Goal: Information Seeking & Learning: Check status

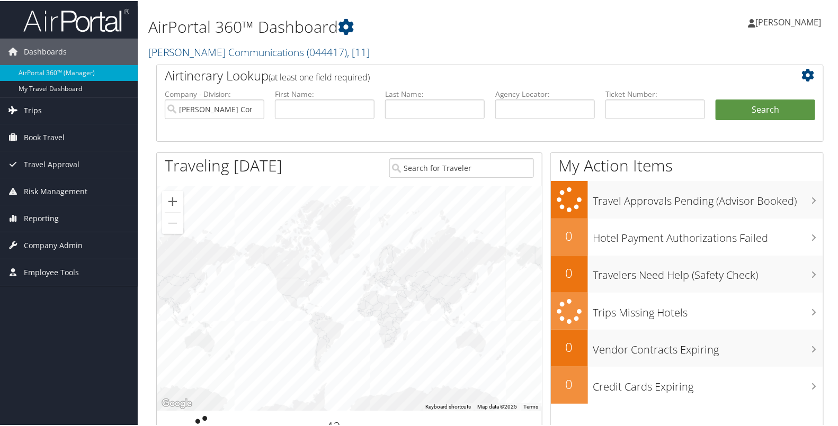
click at [55, 112] on link "Trips" at bounding box center [69, 109] width 138 height 26
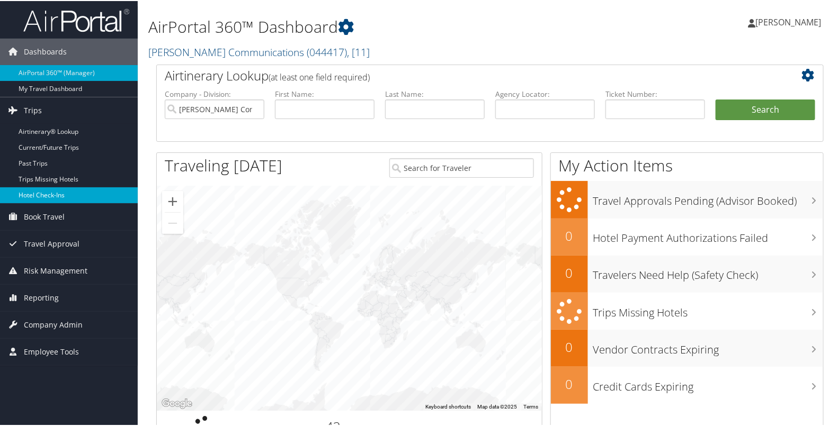
click at [26, 201] on link "Hotel Check-ins" at bounding box center [69, 194] width 138 height 16
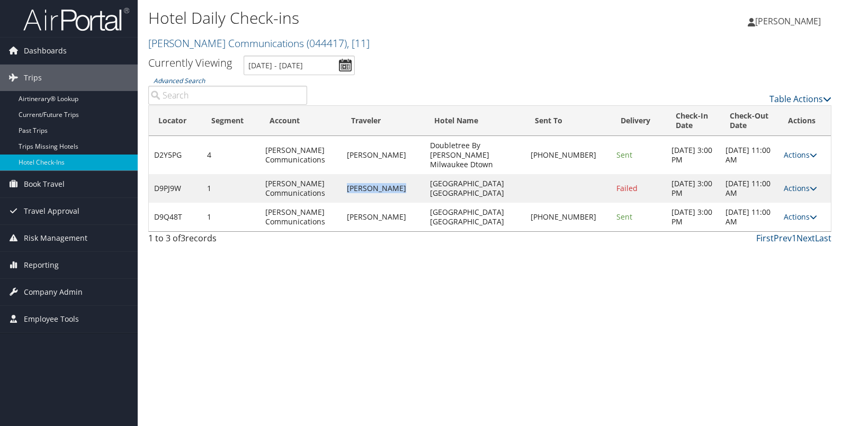
drag, startPoint x: 424, startPoint y: 178, endPoint x: 359, endPoint y: 188, distance: 65.4
click at [359, 188] on td "[PERSON_NAME]" at bounding box center [383, 188] width 83 height 29
copy td "[PERSON_NAME]"
click at [476, 406] on div "Hotel Daily Check-ins [PERSON_NAME] Communications ( 044417 ) , [ 11 ] [PERSON_…" at bounding box center [490, 213] width 705 height 426
drag, startPoint x: 487, startPoint y: 186, endPoint x: 448, endPoint y: 177, distance: 40.2
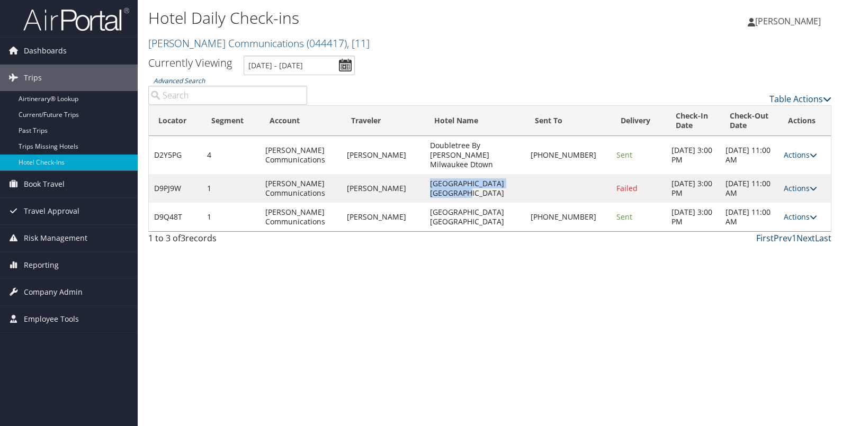
click at [448, 177] on td "[GEOGRAPHIC_DATA] [GEOGRAPHIC_DATA]" at bounding box center [475, 188] width 100 height 29
copy td "[GEOGRAPHIC_DATA] [GEOGRAPHIC_DATA]"
